Goal: Information Seeking & Learning: Stay updated

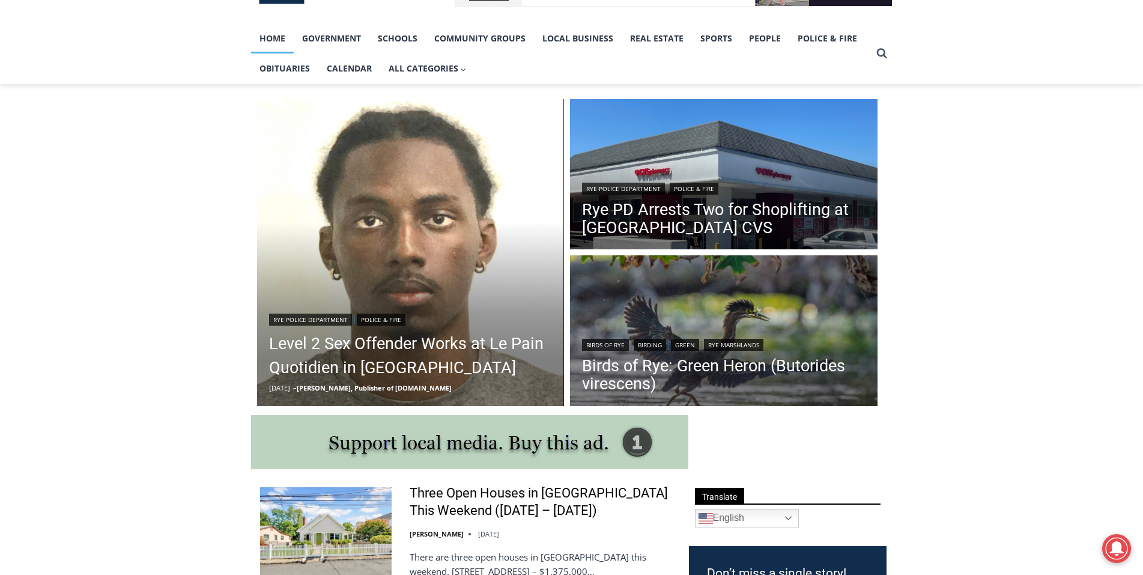
scroll to position [240, 0]
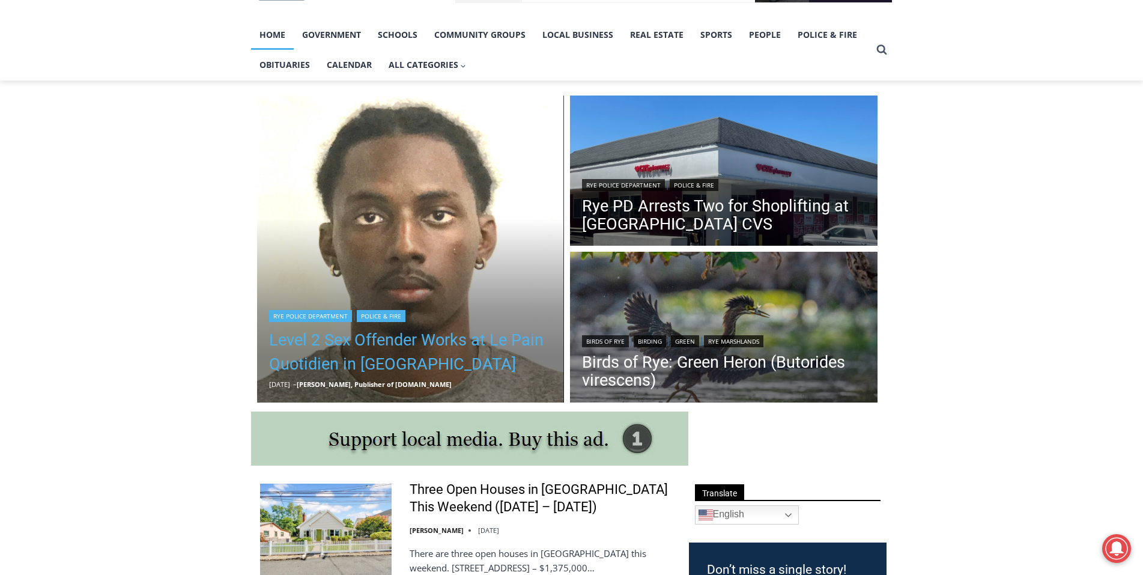
click at [449, 344] on link "Level 2 Sex Offender Works at Le Pain Quotidien in [GEOGRAPHIC_DATA]" at bounding box center [411, 352] width 284 height 48
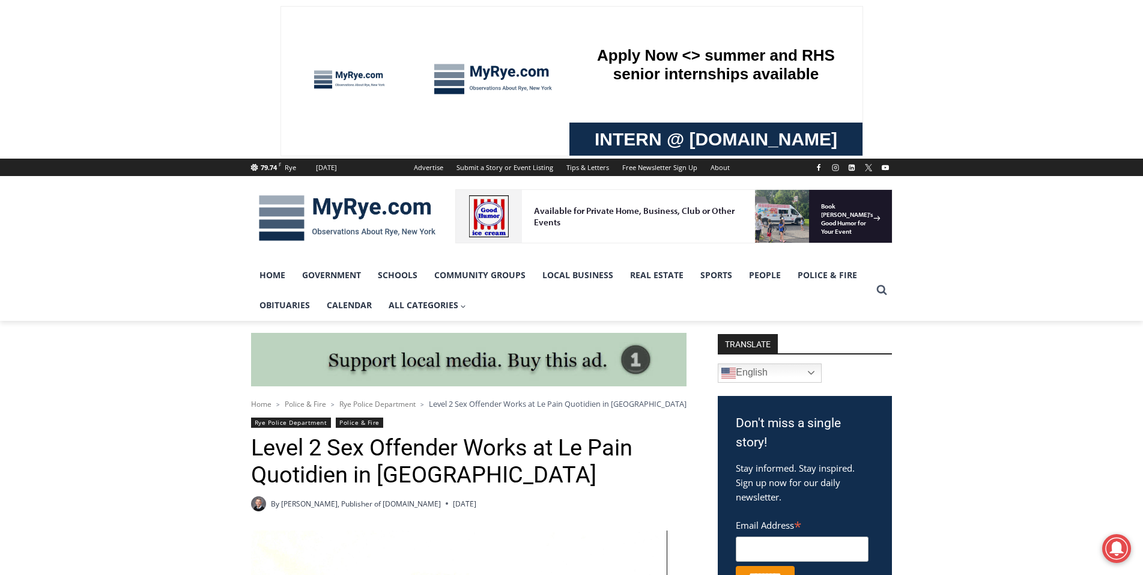
click at [349, 211] on img at bounding box center [347, 218] width 192 height 62
